Goal: Ask a question

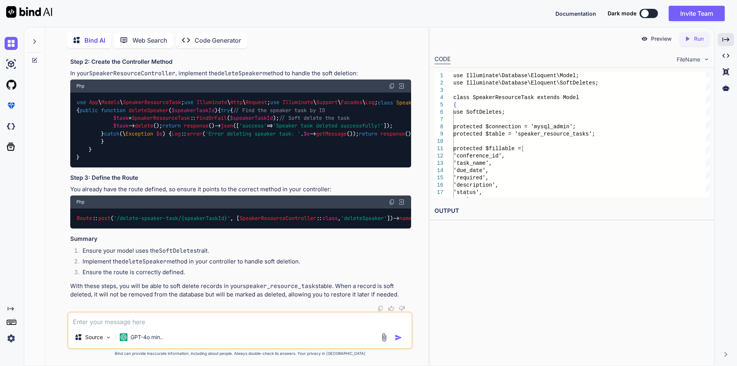
click at [165, 319] on textarea at bounding box center [239, 319] width 343 height 14
click at [169, 121] on span "SpeakerResourceTask" at bounding box center [161, 117] width 58 height 7
copy span "SpeakerResourceTask"
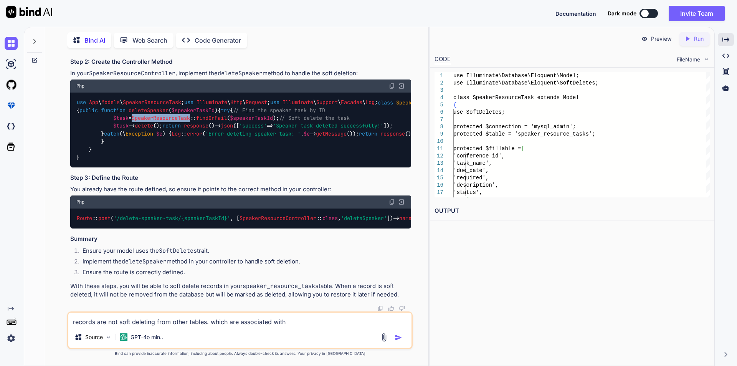
scroll to position [9604, 0]
click at [302, 323] on textarea "records are not soft deleting from other tables. which are associated with" at bounding box center [239, 319] width 343 height 14
paste textarea "SpeakerResourceTask"
type textarea "records are not soft deleting from other tables. which are associated with Spea…"
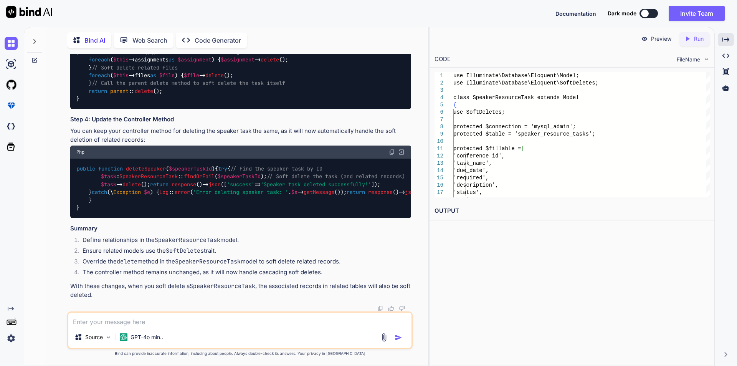
scroll to position [10684, 0]
click at [329, 207] on div "public function deleteSpeaker ( $speakerTaskId ) { try { // Find the speaker ta…" at bounding box center [240, 188] width 341 height 59
click at [210, 322] on textarea at bounding box center [239, 319] width 343 height 14
type textarea "write complete code to edit and updated the records"
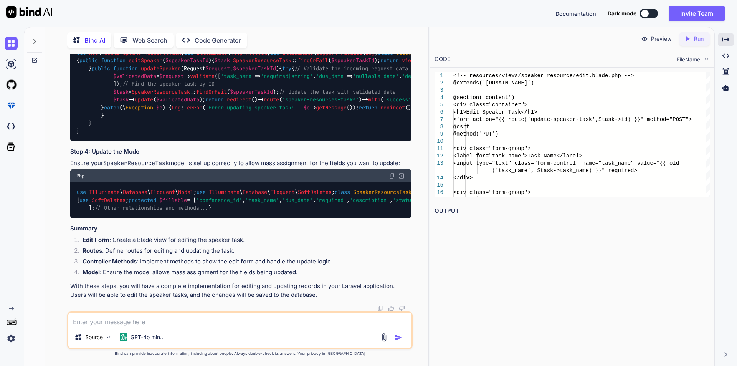
scroll to position [11087, 0]
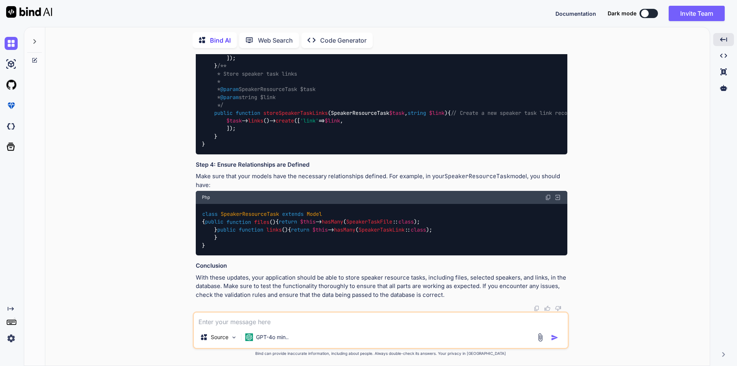
scroll to position [2375, 0]
